Goal: Complete application form

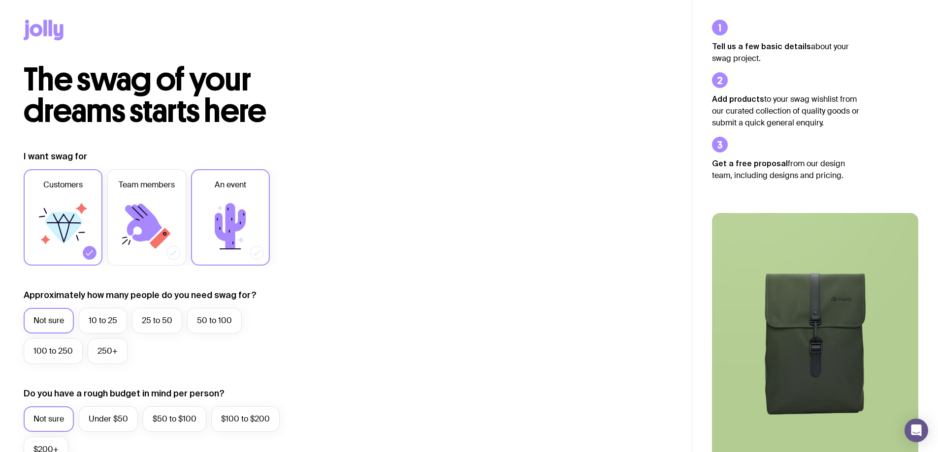
click at [211, 197] on icon at bounding box center [230, 226] width 59 height 59
click at [0, 0] on input "An event" at bounding box center [0, 0] width 0 height 0
click at [71, 224] on icon at bounding box center [64, 228] width 38 height 32
click at [0, 0] on input "Customers" at bounding box center [0, 0] width 0 height 0
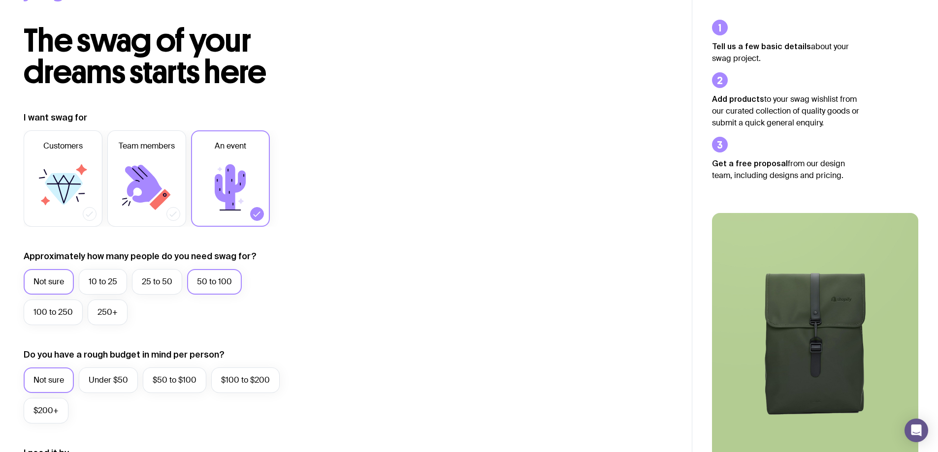
scroll to position [98, 0]
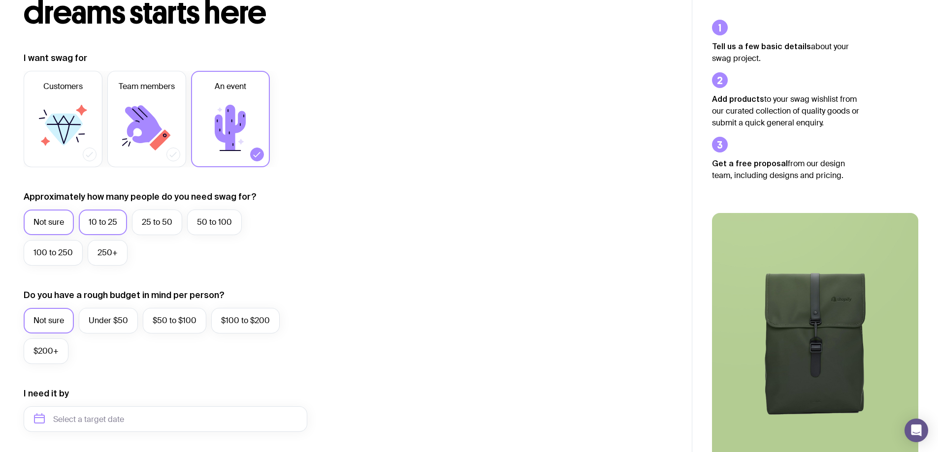
click at [115, 220] on label "10 to 25" at bounding box center [103, 223] width 48 height 26
click at [0, 0] on input "10 to 25" at bounding box center [0, 0] width 0 height 0
click at [154, 222] on label "25 to 50" at bounding box center [157, 223] width 50 height 26
click at [0, 0] on input "25 to 50" at bounding box center [0, 0] width 0 height 0
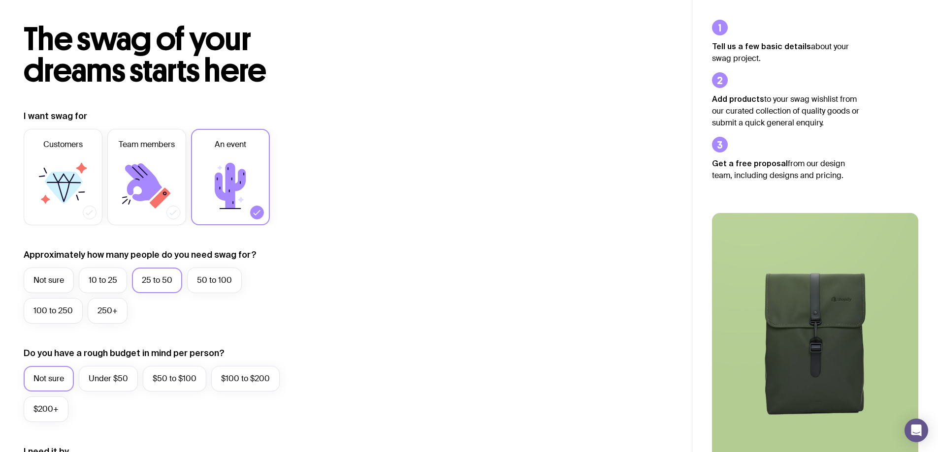
scroll to position [148, 0]
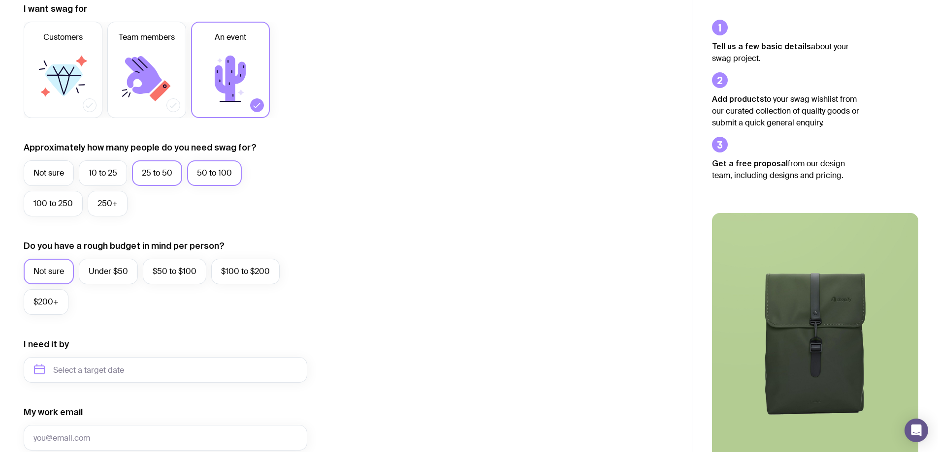
click at [236, 165] on label "50 to 100" at bounding box center [214, 173] width 55 height 26
click at [0, 0] on input "50 to 100" at bounding box center [0, 0] width 0 height 0
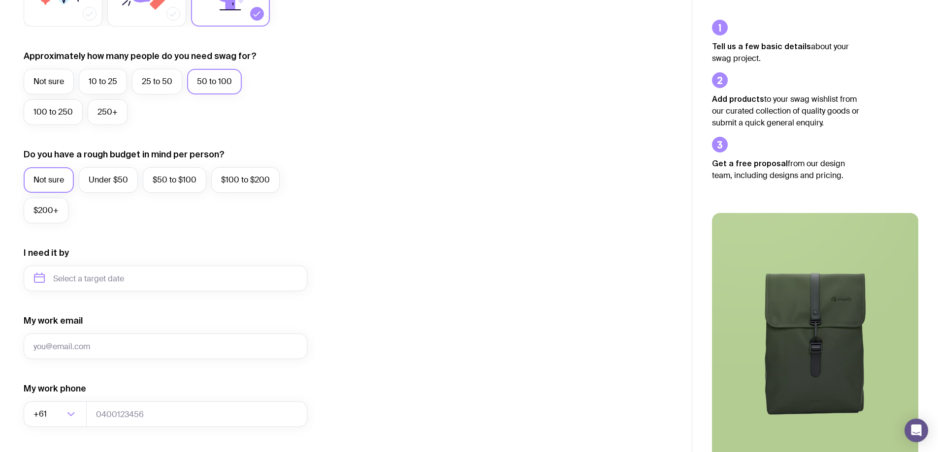
scroll to position [246, 0]
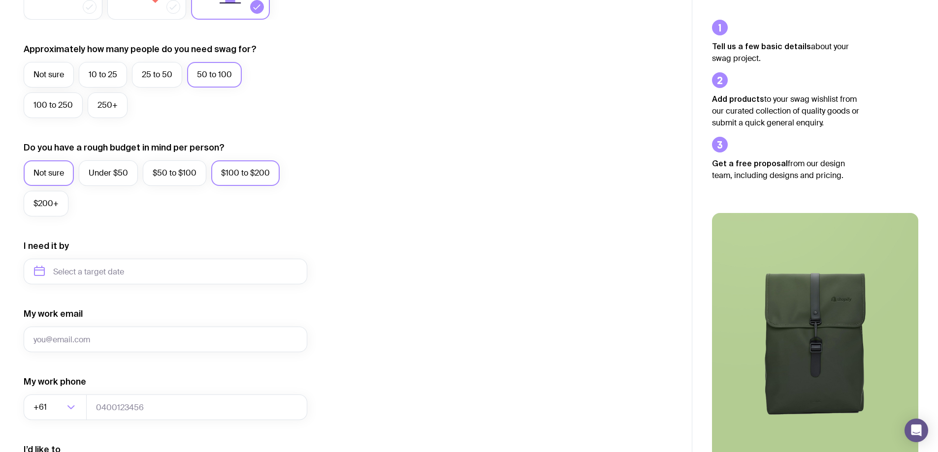
click at [221, 176] on label "$100 to $200" at bounding box center [245, 173] width 68 height 26
click at [0, 0] on input "$100 to $200" at bounding box center [0, 0] width 0 height 0
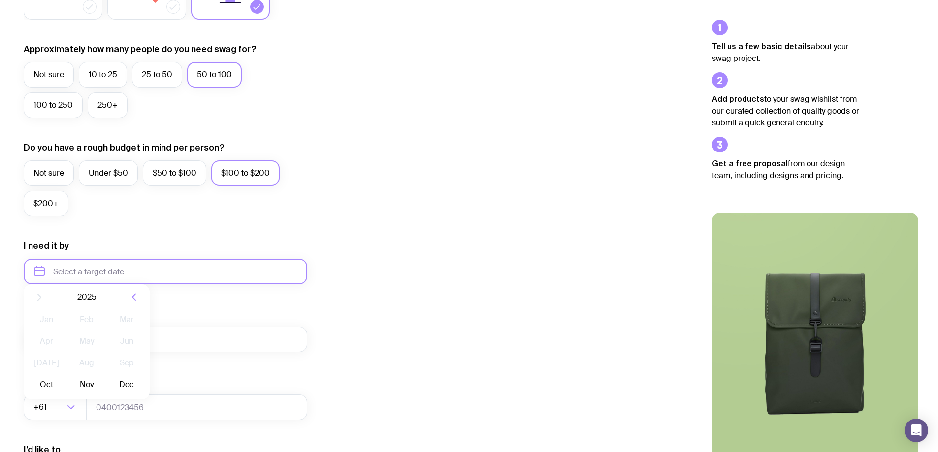
click at [69, 265] on input "text" at bounding box center [166, 272] width 284 height 26
click at [51, 389] on button "Oct" at bounding box center [47, 393] width 36 height 20
type input "[DATE]"
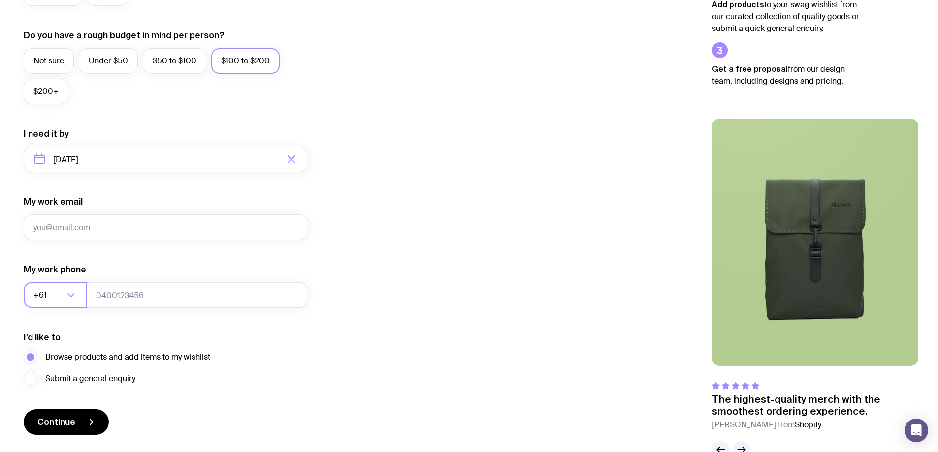
scroll to position [384, 0]
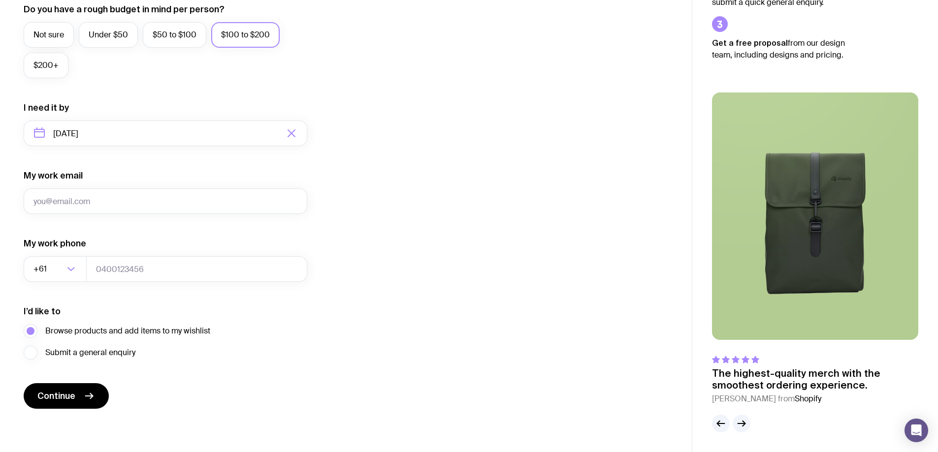
click at [93, 216] on form "I want swag for Customers Team members An event Approximately how many people d…" at bounding box center [166, 87] width 284 height 643
click at [94, 200] on input "My work email" at bounding box center [166, 202] width 284 height 26
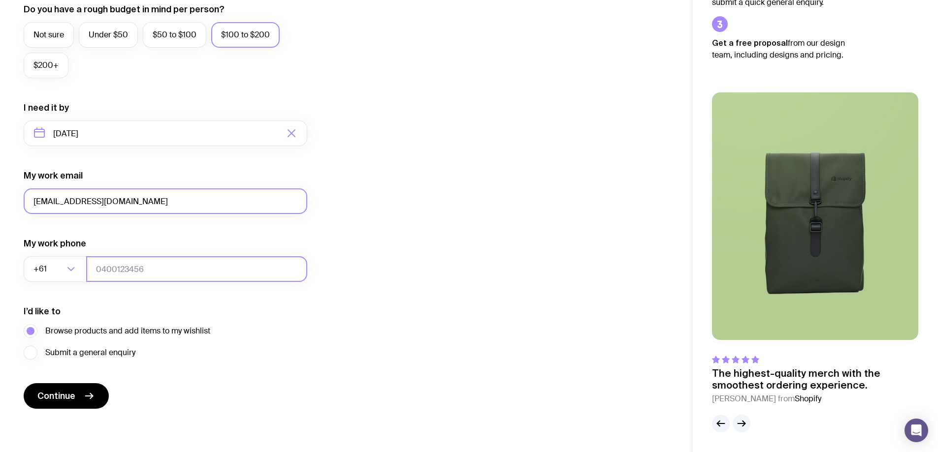
type input "[EMAIL_ADDRESS][DOMAIN_NAME]"
click at [109, 271] on input "tel" at bounding box center [196, 269] width 221 height 26
click at [69, 349] on span "Submit a general enquiry" at bounding box center [90, 353] width 90 height 12
click at [55, 350] on span "Submit a general enquiry" at bounding box center [90, 353] width 90 height 12
click at [0, 0] on input "Submit a general enquiry" at bounding box center [0, 0] width 0 height 0
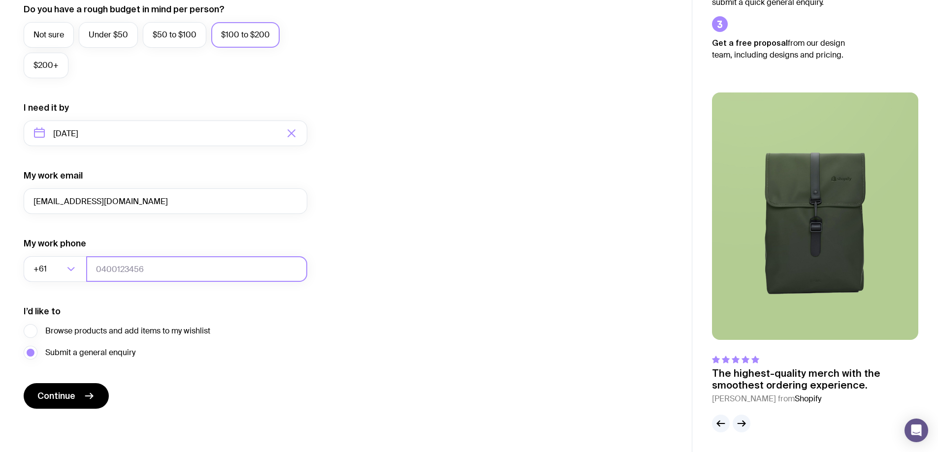
click at [124, 264] on input "tel" at bounding box center [196, 269] width 221 height 26
type input "0"
type input "41010549"
click at [96, 392] on button "Continue" at bounding box center [66, 396] width 85 height 26
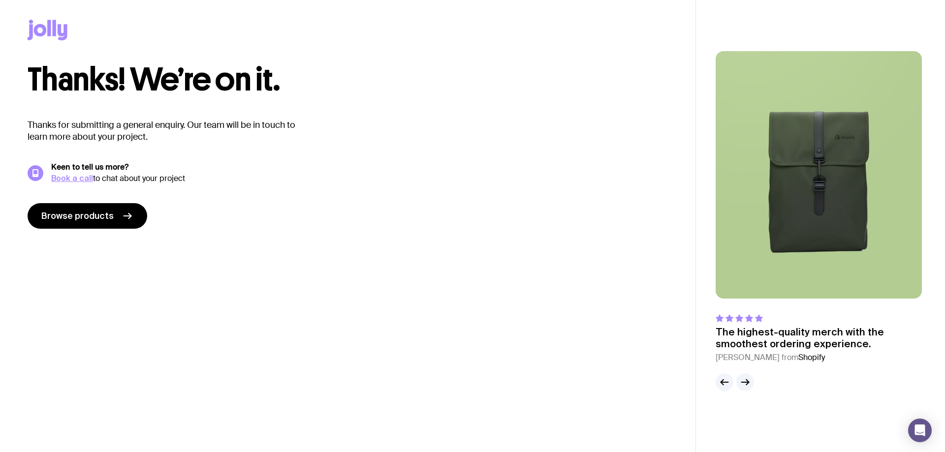
scroll to position [0, 0]
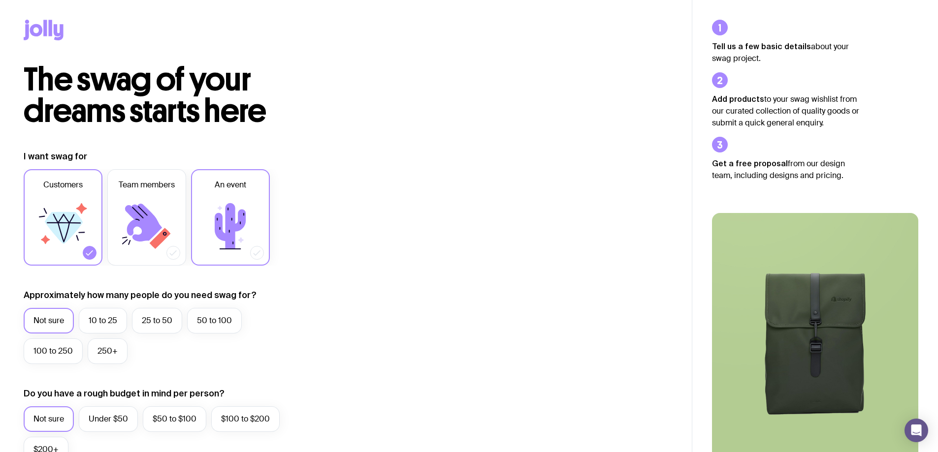
click at [220, 231] on icon at bounding box center [230, 226] width 31 height 46
click at [0, 0] on input "An event" at bounding box center [0, 0] width 0 height 0
click at [94, 243] on label "Customers" at bounding box center [63, 217] width 79 height 96
click at [0, 0] on input "Customers" at bounding box center [0, 0] width 0 height 0
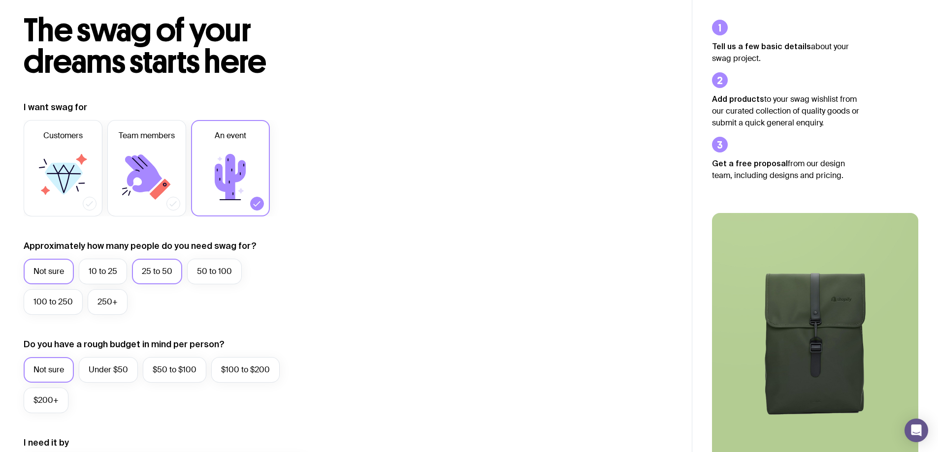
click at [146, 260] on label "25 to 50" at bounding box center [157, 272] width 50 height 26
click at [0, 0] on input "25 to 50" at bounding box center [0, 0] width 0 height 0
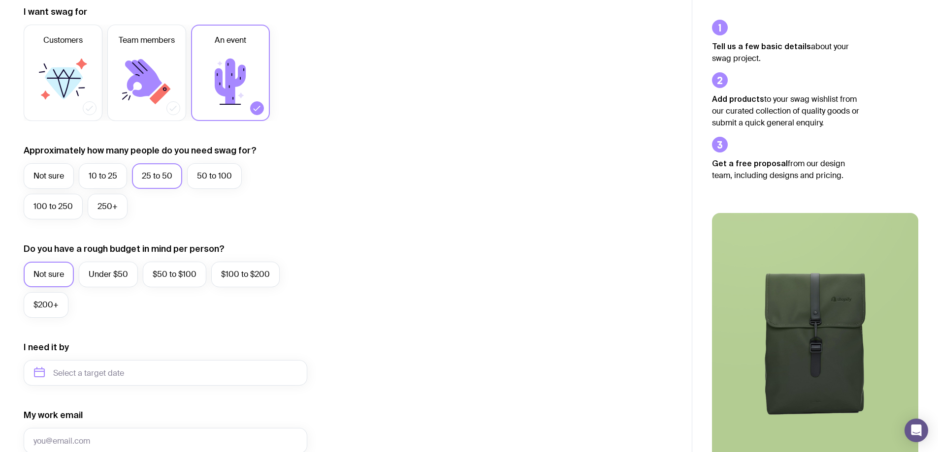
scroll to position [148, 0]
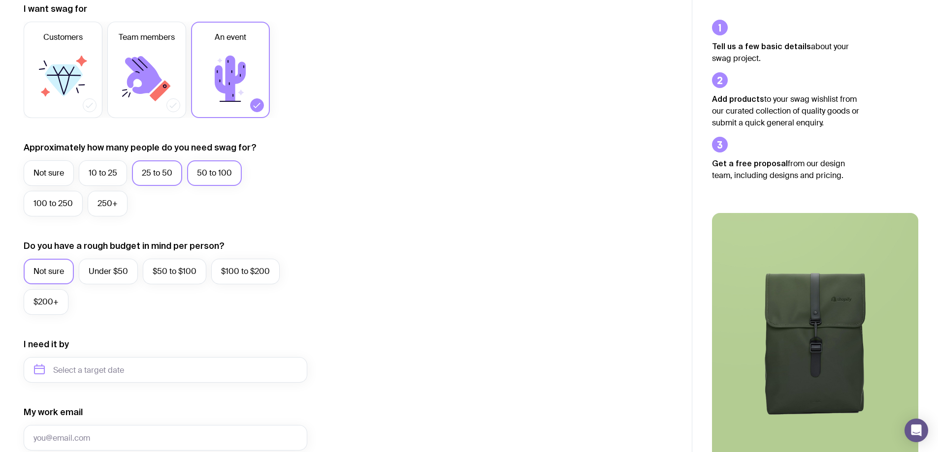
click at [201, 172] on label "50 to 100" at bounding box center [214, 173] width 55 height 26
click at [0, 0] on input "50 to 100" at bounding box center [0, 0] width 0 height 0
click at [224, 271] on label "$100 to $200" at bounding box center [245, 272] width 68 height 26
click at [0, 0] on input "$100 to $200" at bounding box center [0, 0] width 0 height 0
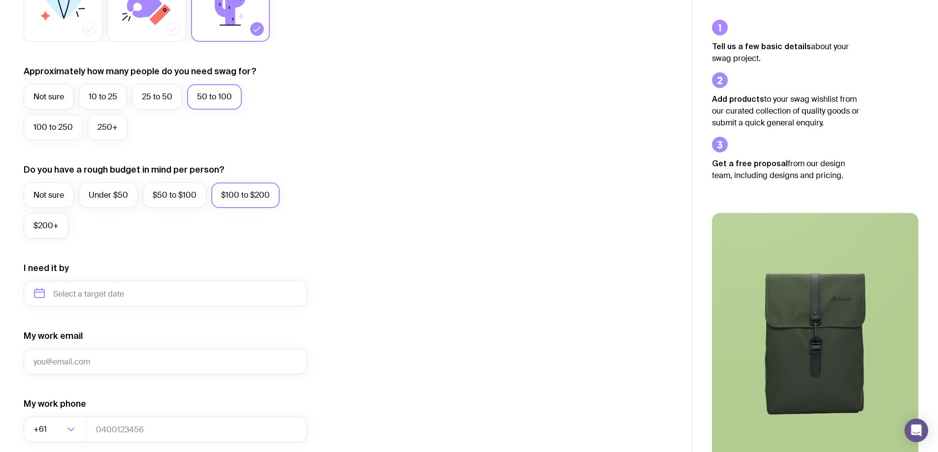
scroll to position [345, 0]
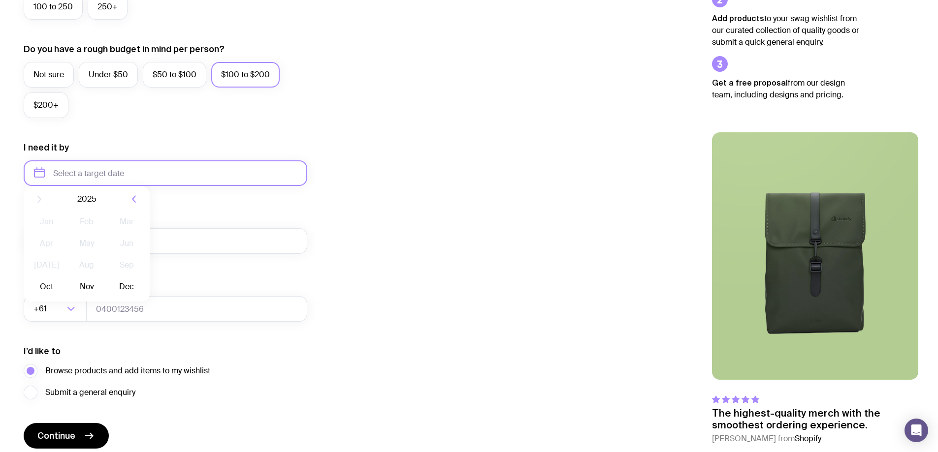
click at [131, 161] on input "text" at bounding box center [166, 173] width 284 height 26
click at [49, 296] on button "Oct" at bounding box center [47, 295] width 36 height 20
type input "[DATE]"
click at [74, 240] on input "My work email" at bounding box center [166, 241] width 284 height 26
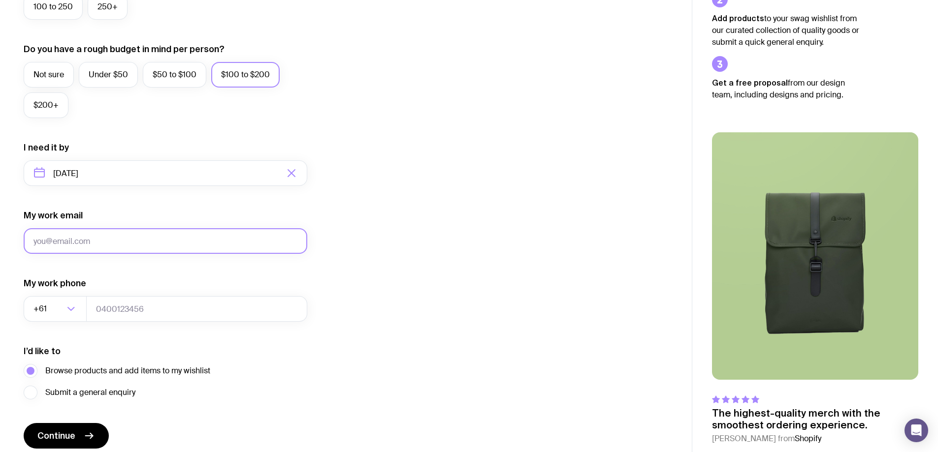
type input "l"
click at [117, 241] on input "s3895691@student.rmi.edu.au" at bounding box center [166, 241] width 284 height 26
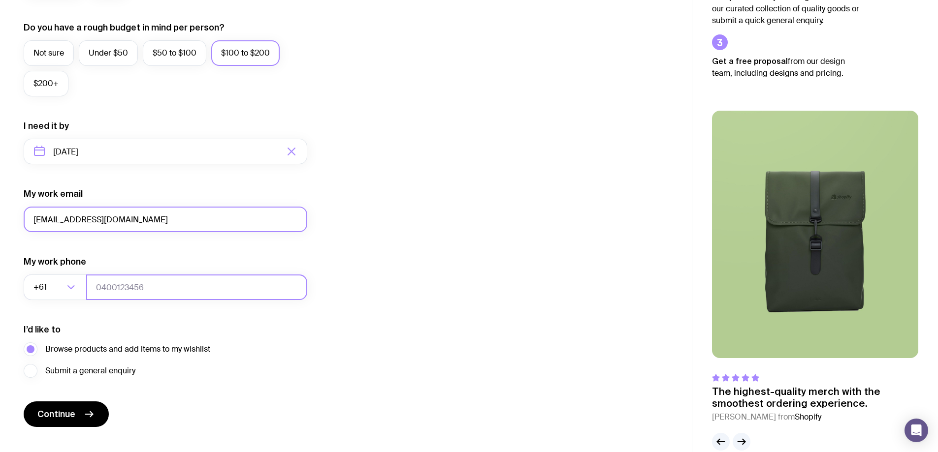
scroll to position [384, 0]
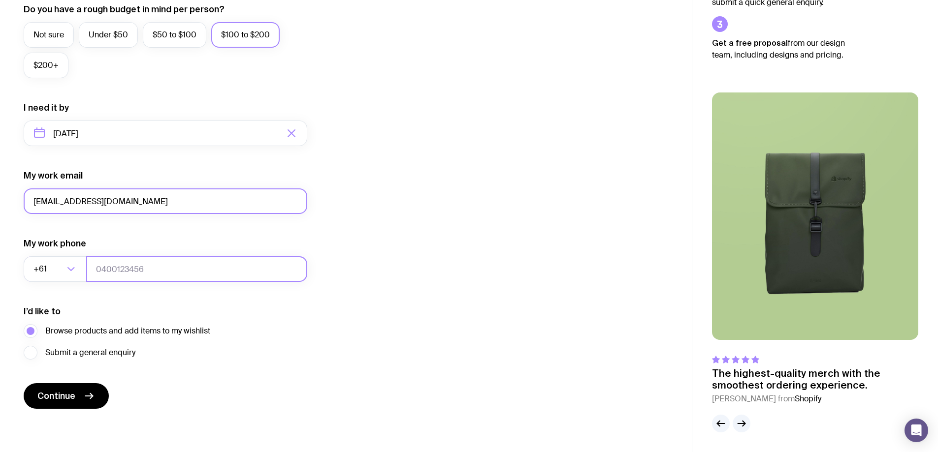
type input "[EMAIL_ADDRESS][DOMAIN_NAME]"
click at [127, 263] on input "tel" at bounding box center [196, 269] width 221 height 26
type input "410105439"
click at [79, 393] on button "Continue" at bounding box center [66, 396] width 85 height 26
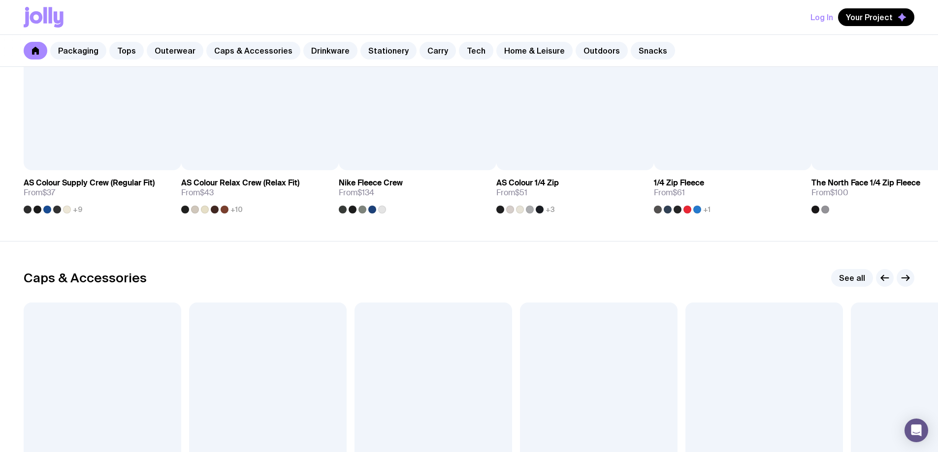
scroll to position [935, 0]
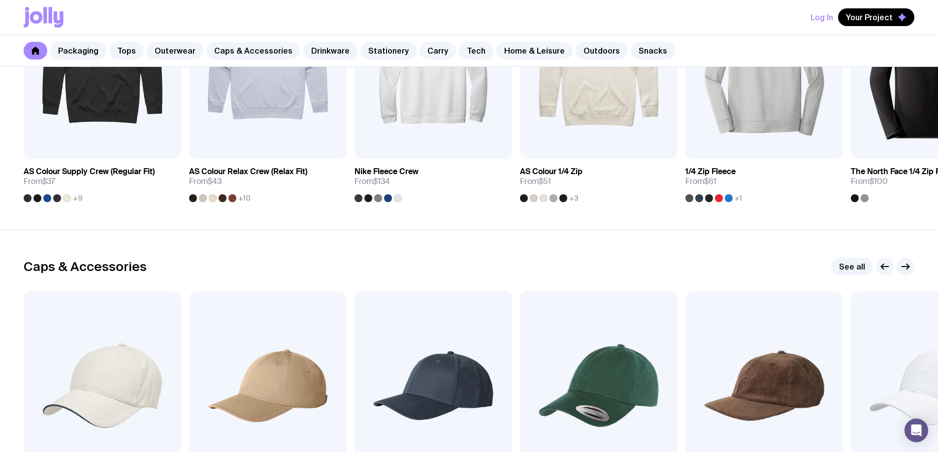
drag, startPoint x: 267, startPoint y: 243, endPoint x: 258, endPoint y: 263, distance: 21.8
drag, startPoint x: 258, startPoint y: 263, endPoint x: 211, endPoint y: 257, distance: 47.1
click at [212, 257] on section "Caps & Accessories See all Add to wishlist View Twin Peak Cap From $10 +16 Add …" at bounding box center [469, 390] width 938 height 321
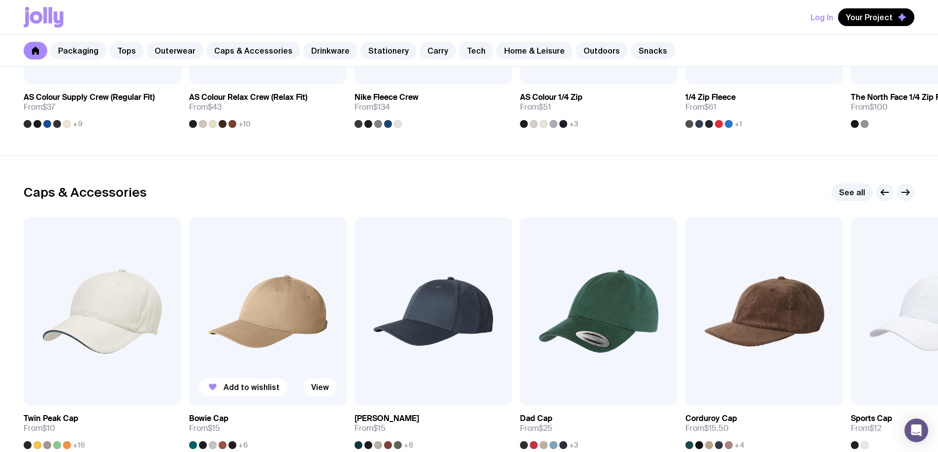
scroll to position [1132, 0]
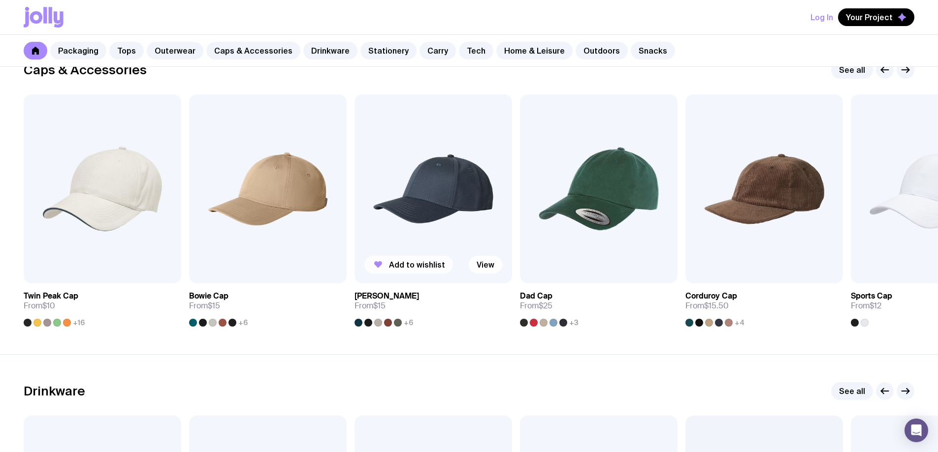
click at [396, 262] on span "Add to wishlist" at bounding box center [417, 265] width 56 height 10
click at [79, 261] on span "Add to wishlist" at bounding box center [86, 265] width 56 height 10
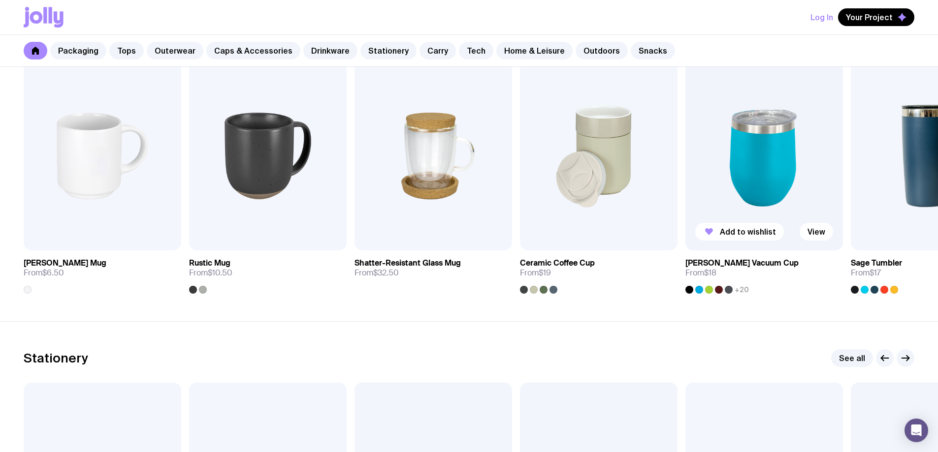
scroll to position [1477, 0]
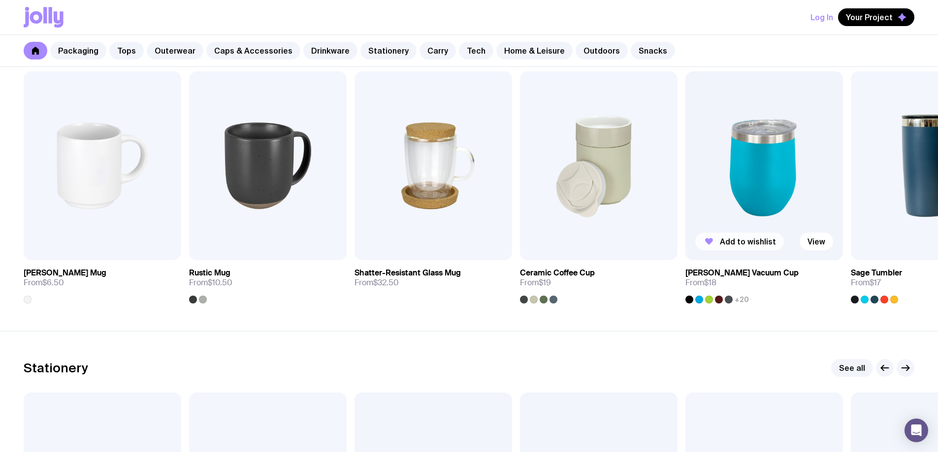
click at [744, 242] on span "Add to wishlist" at bounding box center [748, 242] width 56 height 10
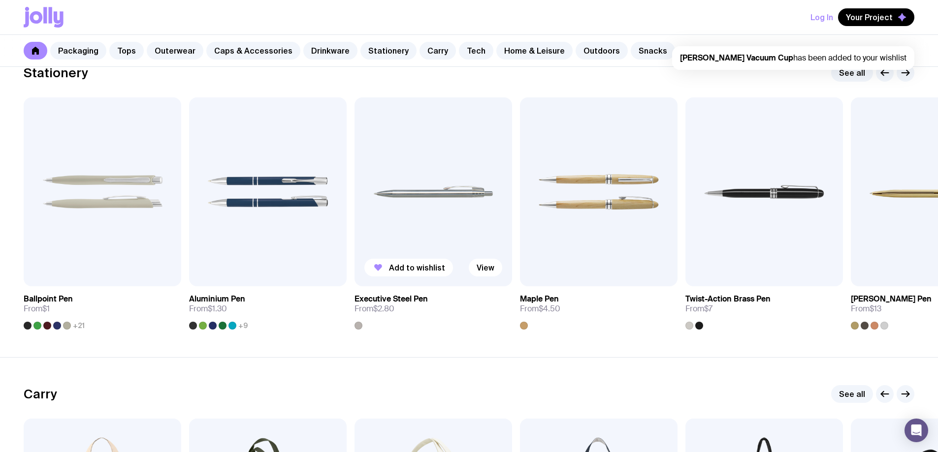
scroll to position [2067, 0]
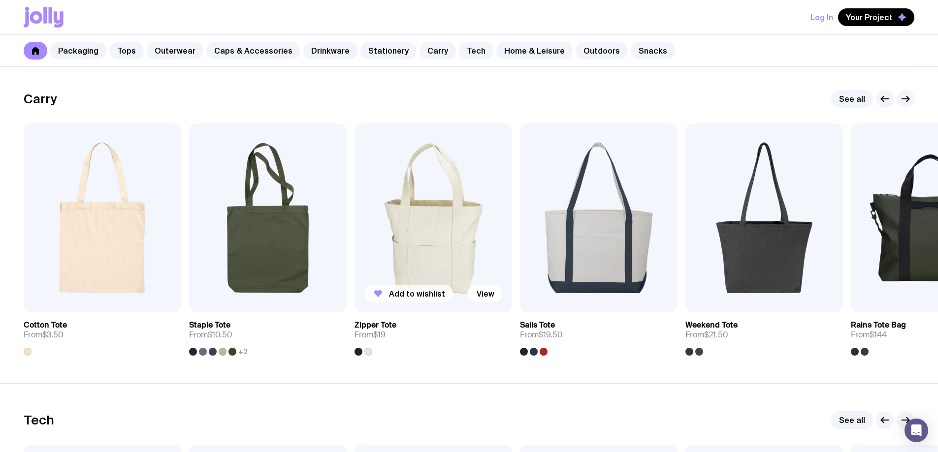
click at [397, 296] on span "Add to wishlist" at bounding box center [417, 294] width 56 height 10
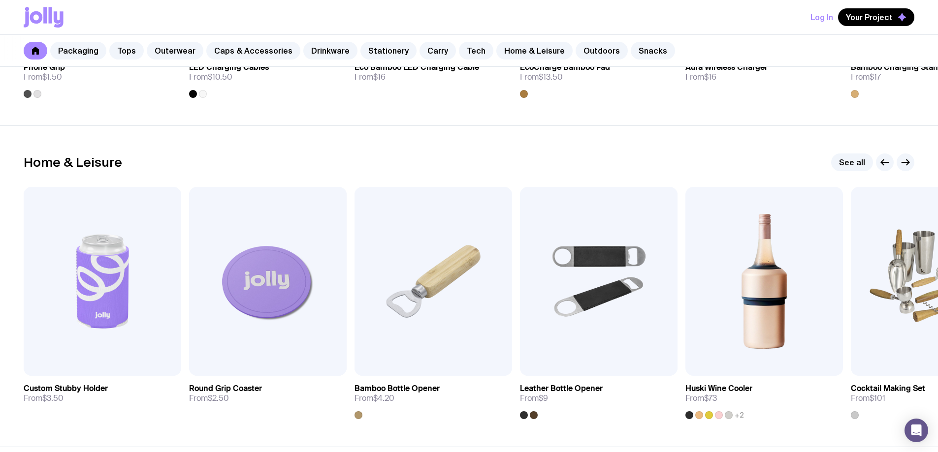
scroll to position [2658, 0]
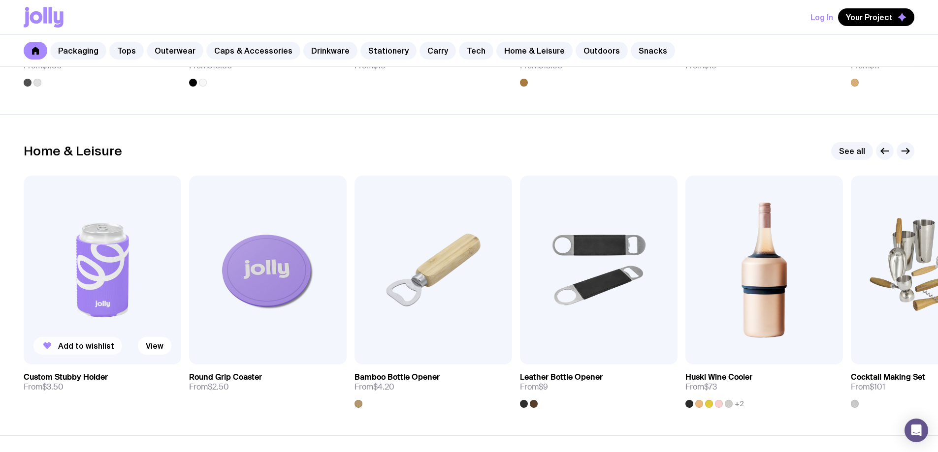
click at [70, 341] on button "Add to wishlist" at bounding box center [77, 346] width 89 height 18
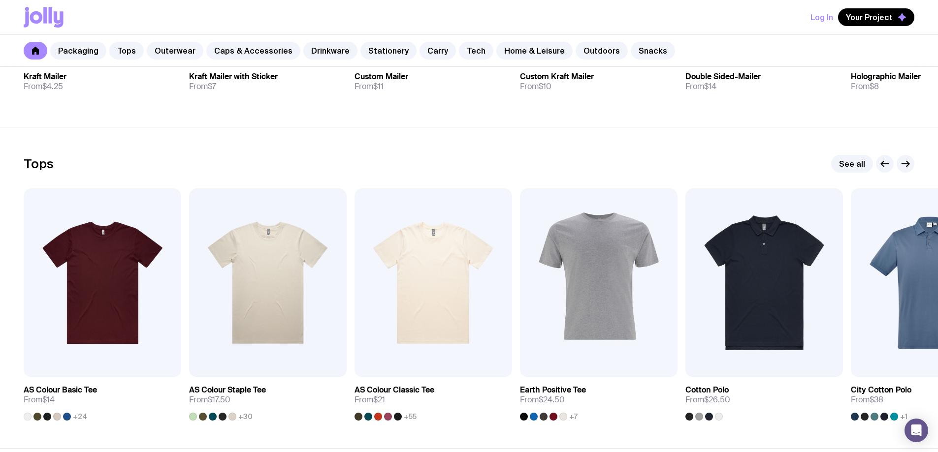
scroll to position [390, 0]
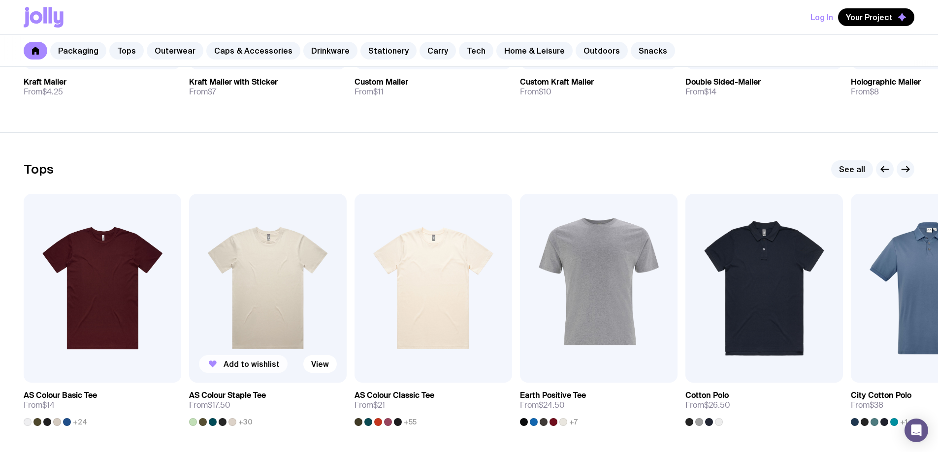
click at [236, 363] on span "Add to wishlist" at bounding box center [251, 364] width 56 height 10
click at [103, 363] on span "Add to wishlist" at bounding box center [86, 364] width 56 height 10
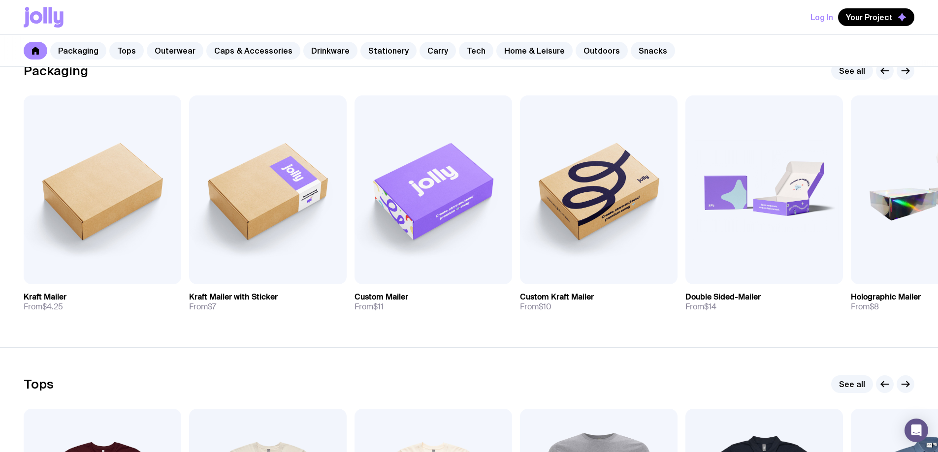
scroll to position [443, 0]
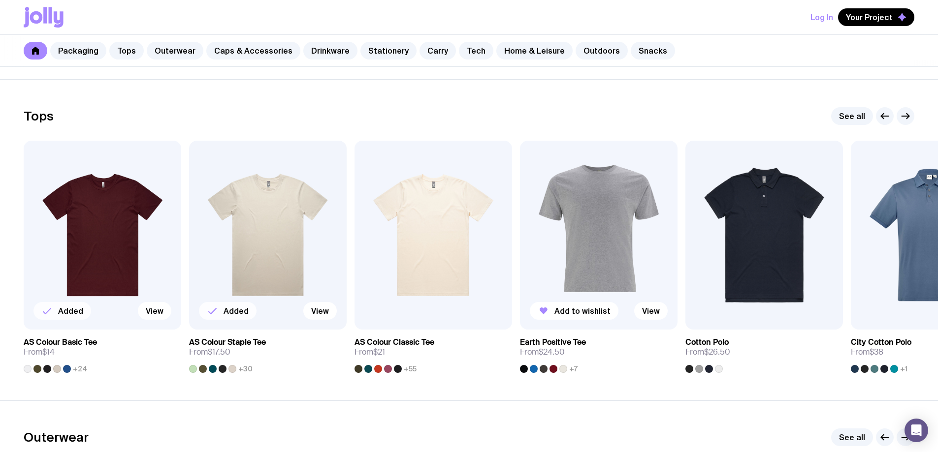
drag, startPoint x: 602, startPoint y: 223, endPoint x: 618, endPoint y: 241, distance: 23.7
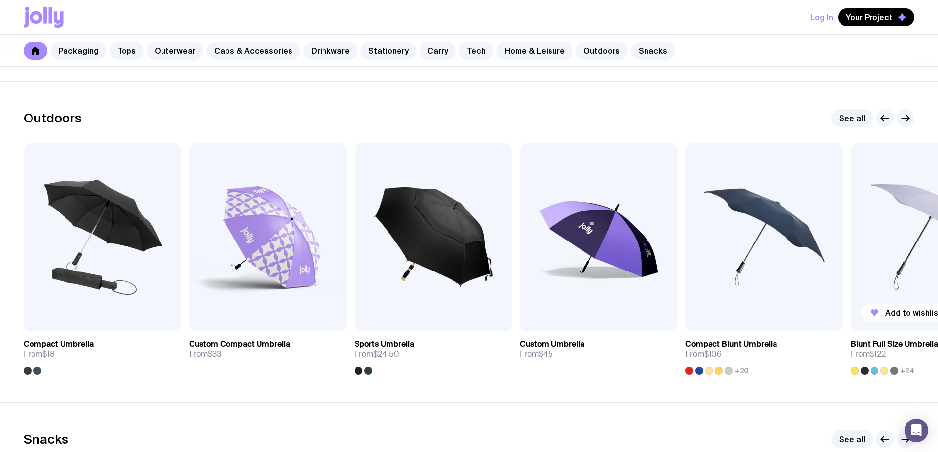
scroll to position [3004, 0]
